Goal: Contribute content: Add original content to the website for others to see

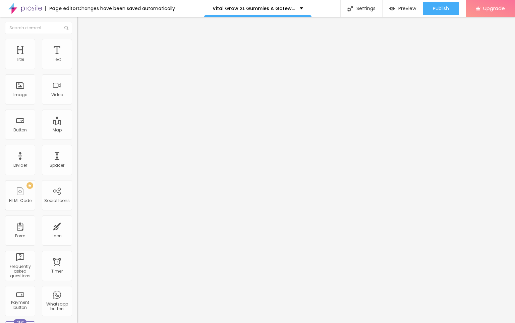
click at [77, 63] on input "entre em contato" at bounding box center [117, 59] width 81 height 7
paste input "👇❗❗𝐒𝐡𝐨𝐩𝐍𝐨𝐰❗❗👇"
type input "👇❗❗𝐒𝐡𝐨𝐩𝐍𝐨𝐰❗❗👇"
click at [77, 138] on input "https://" at bounding box center [117, 135] width 81 height 7
click at [77, 135] on input "https://" at bounding box center [117, 135] width 81 height 7
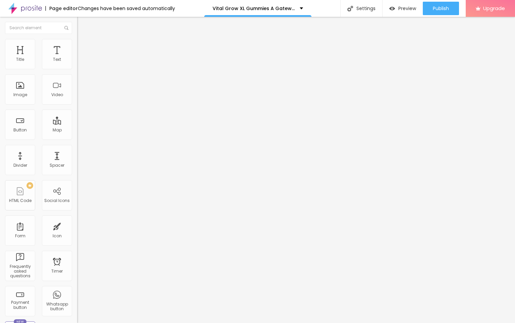
paste input "[DOMAIN_NAME][URL]"
type input "[URL][DOMAIN_NAME]"
click at [77, 58] on span "Change image" at bounding box center [95, 55] width 36 height 6
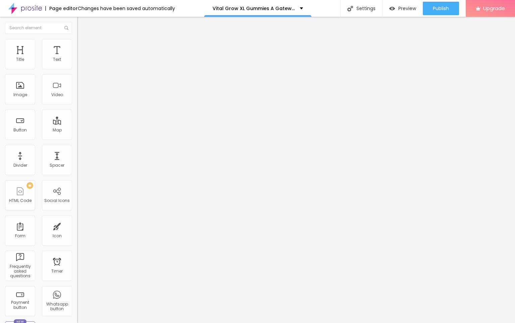
click at [77, 131] on div "URL" at bounding box center [115, 129] width 77 height 4
click at [77, 138] on input "https://" at bounding box center [117, 134] width 81 height 7
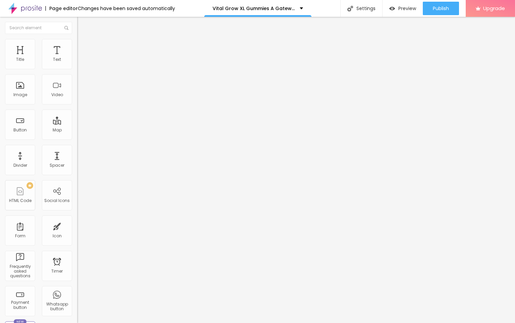
paste input "[DOMAIN_NAME][URL]"
type input "[URL][DOMAIN_NAME]"
click at [444, 7] on span "Publish" at bounding box center [441, 8] width 16 height 5
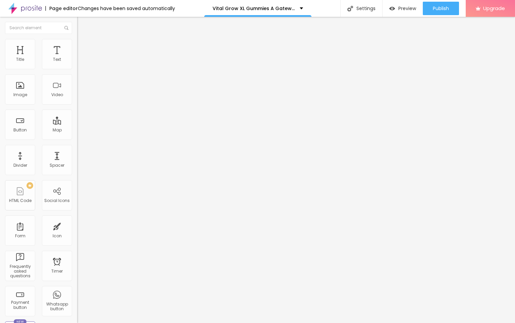
click at [32, 8] on img at bounding box center [25, 8] width 34 height 17
